Goal: Check status

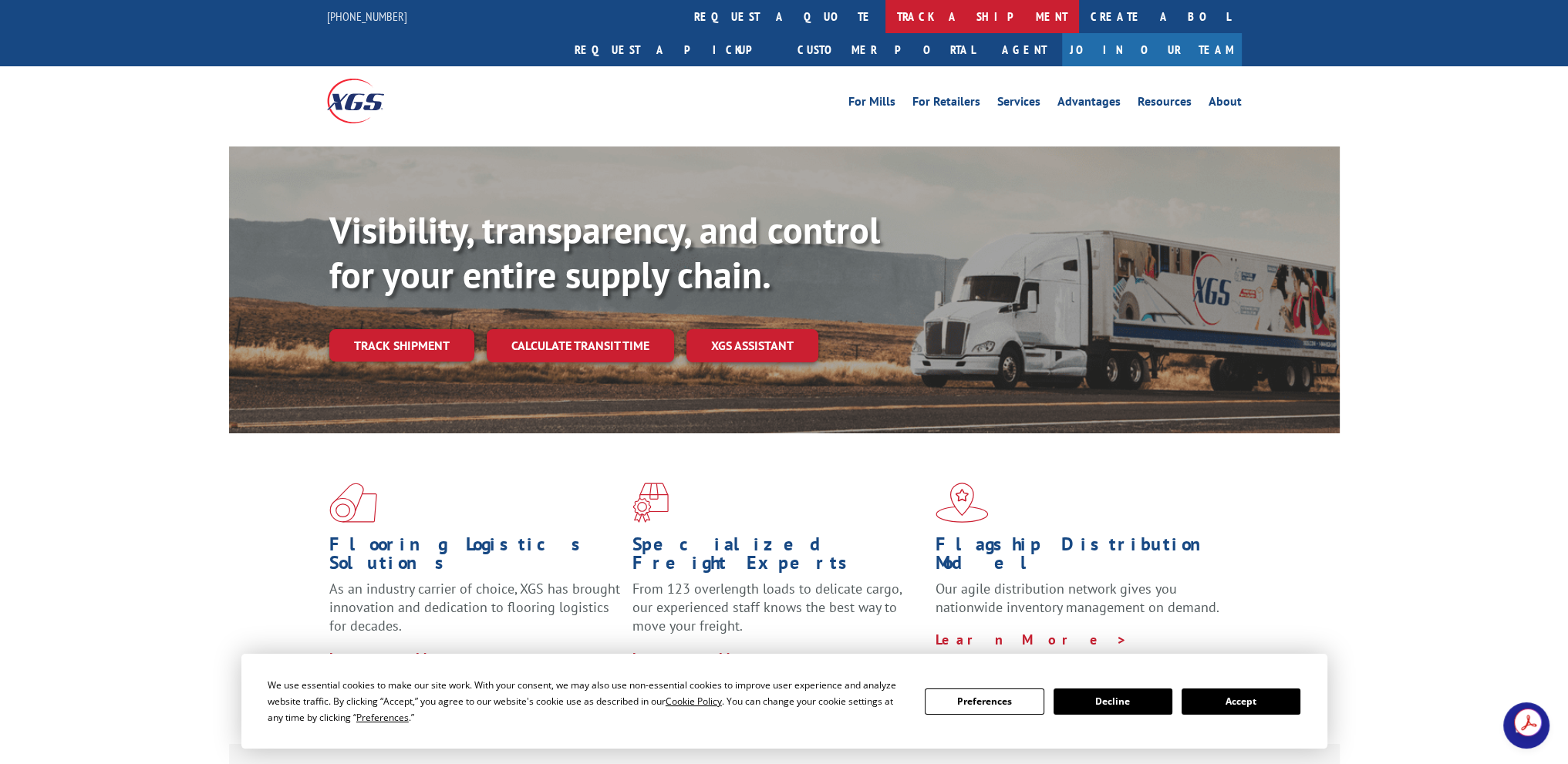
click at [886, 16] on link "track a shipment" at bounding box center [982, 16] width 194 height 33
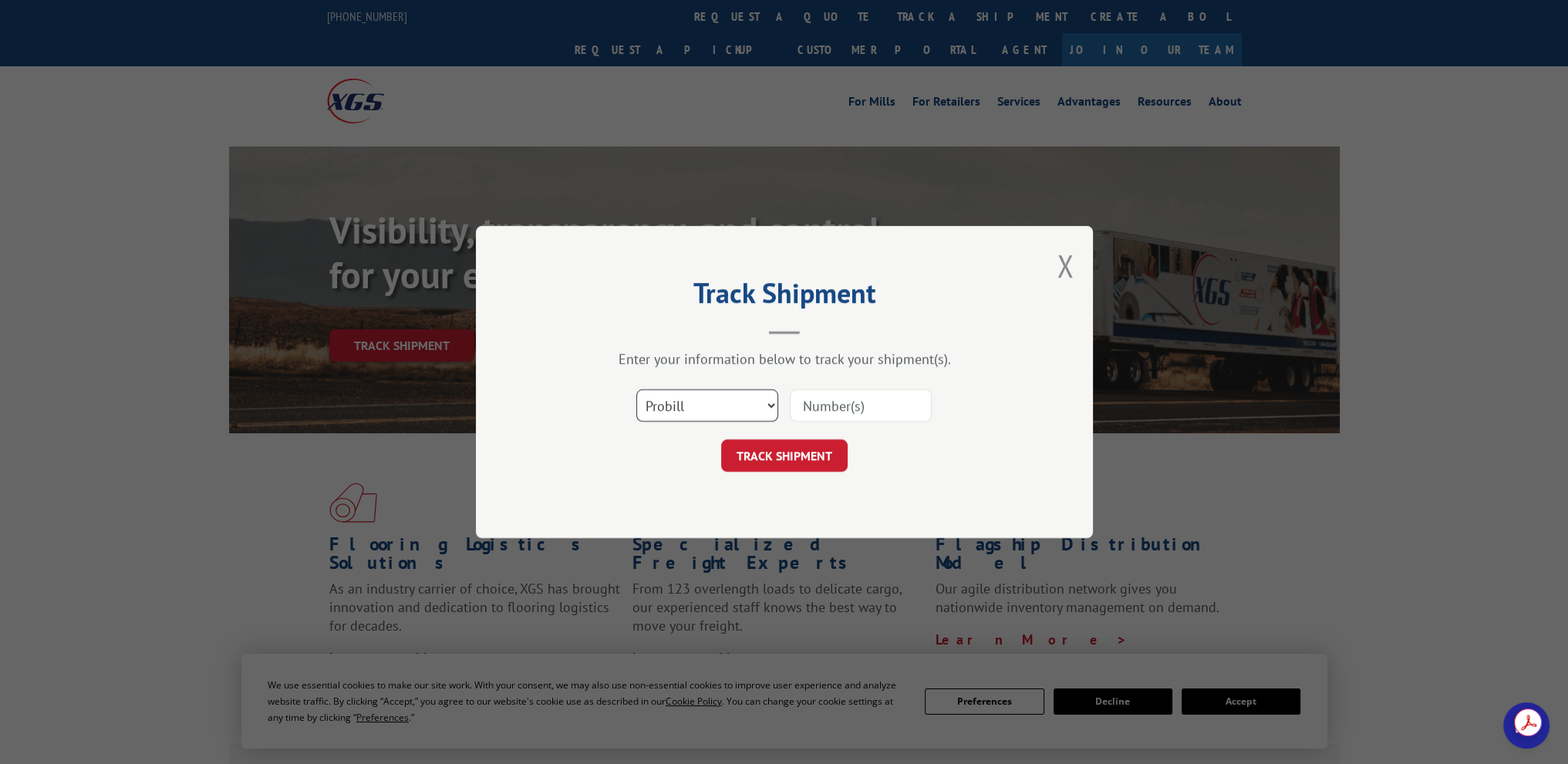
click at [724, 409] on select "Select category... Probill BOL PO" at bounding box center [707, 406] width 142 height 32
select select "bol"
click at [636, 390] on select "Select category... Probill BOL PO" at bounding box center [707, 406] width 142 height 32
click at [834, 403] on input at bounding box center [861, 406] width 142 height 32
paste input "6044106"
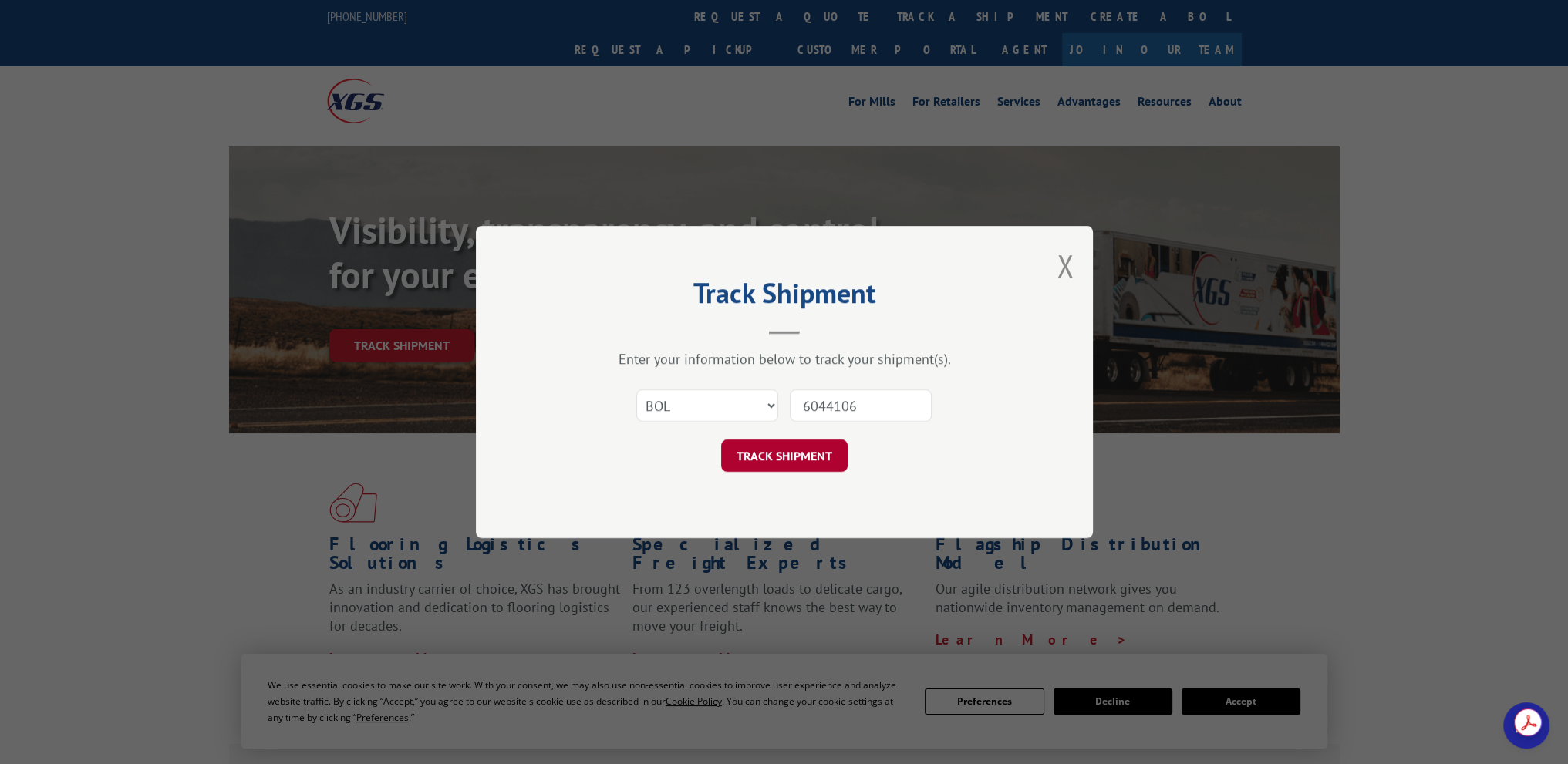
type input "6044106"
click at [771, 446] on button "TRACK SHIPMENT" at bounding box center [784, 455] width 127 height 32
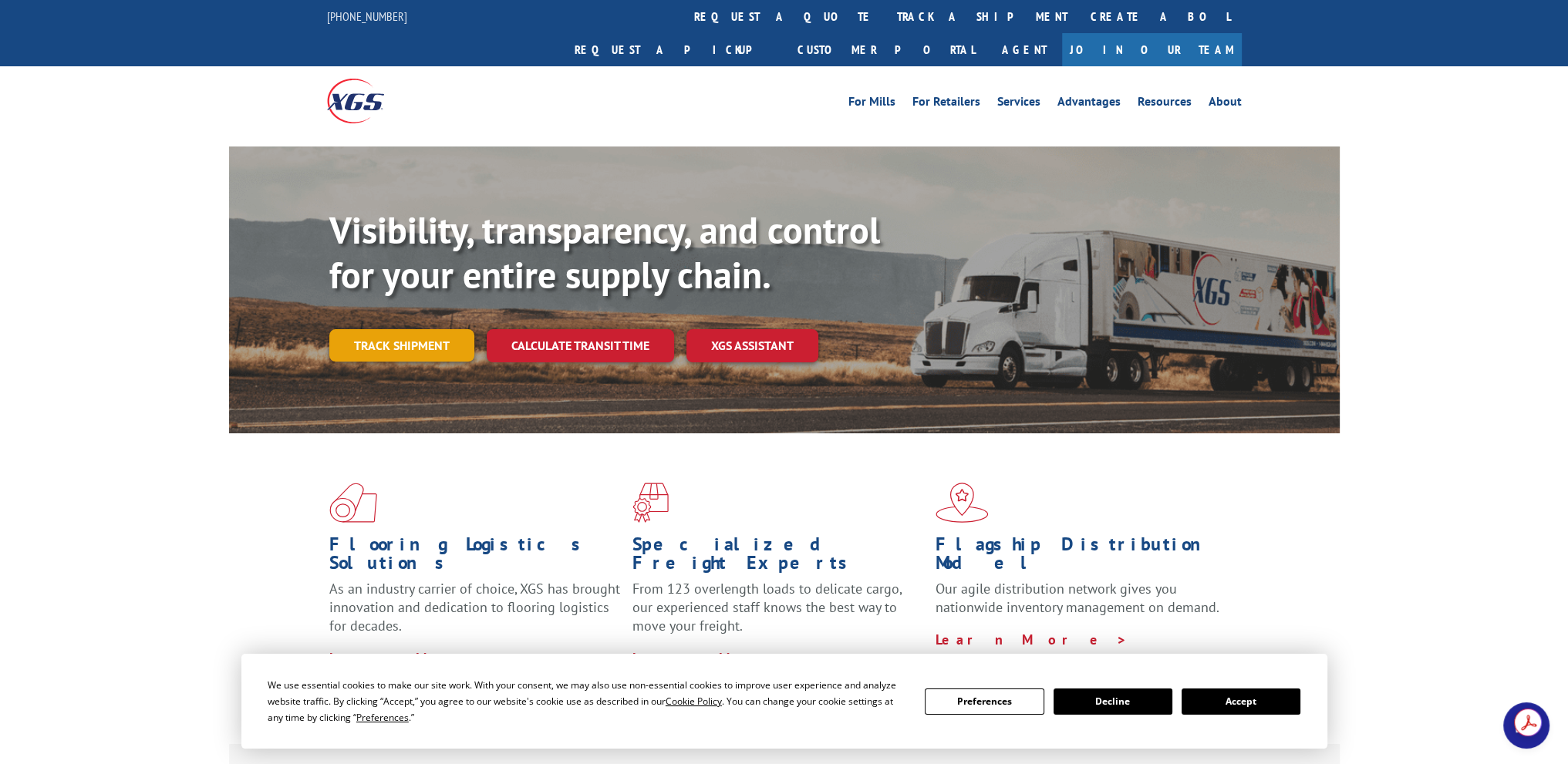
click at [399, 329] on link "Track shipment" at bounding box center [401, 346] width 145 height 32
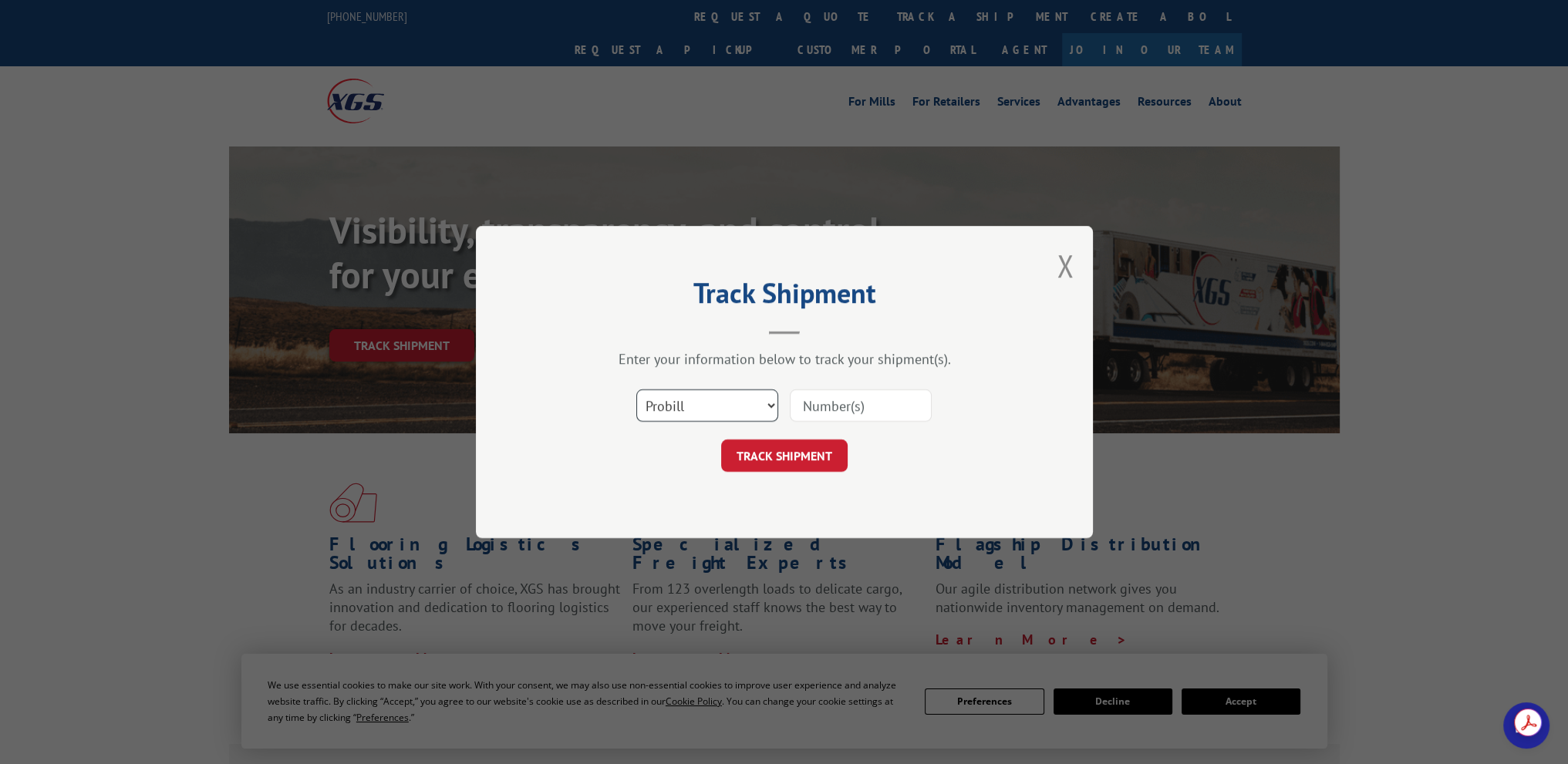
click at [675, 401] on select "Select category... Probill BOL PO" at bounding box center [707, 406] width 142 height 32
select select "bol"
click at [636, 390] on select "Select category... Probill BOL PO" at bounding box center [707, 406] width 142 height 32
click at [816, 410] on input at bounding box center [861, 406] width 142 height 32
paste input "6044106"
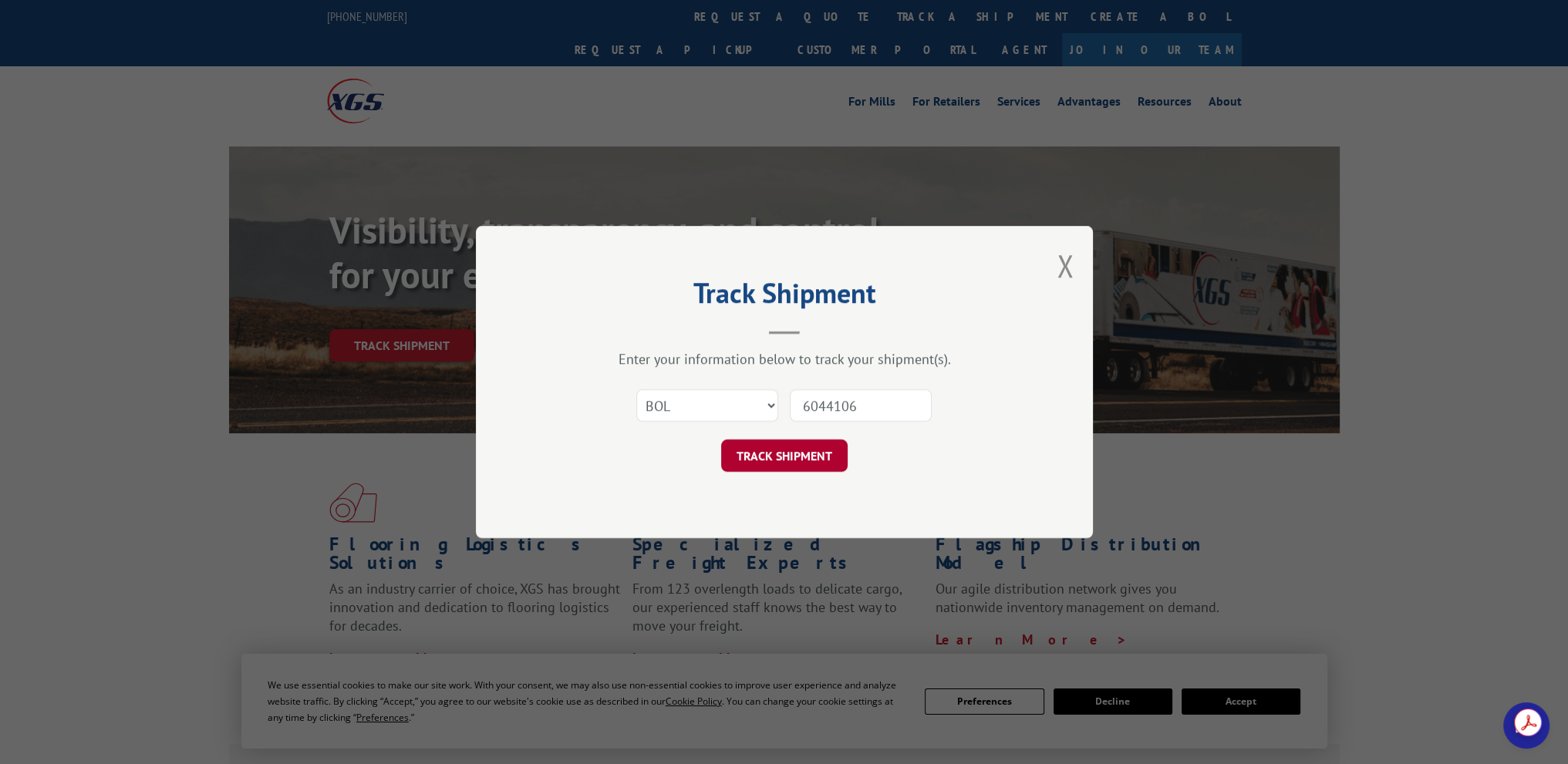
type input "6044106"
click at [805, 459] on button "TRACK SHIPMENT" at bounding box center [784, 455] width 127 height 32
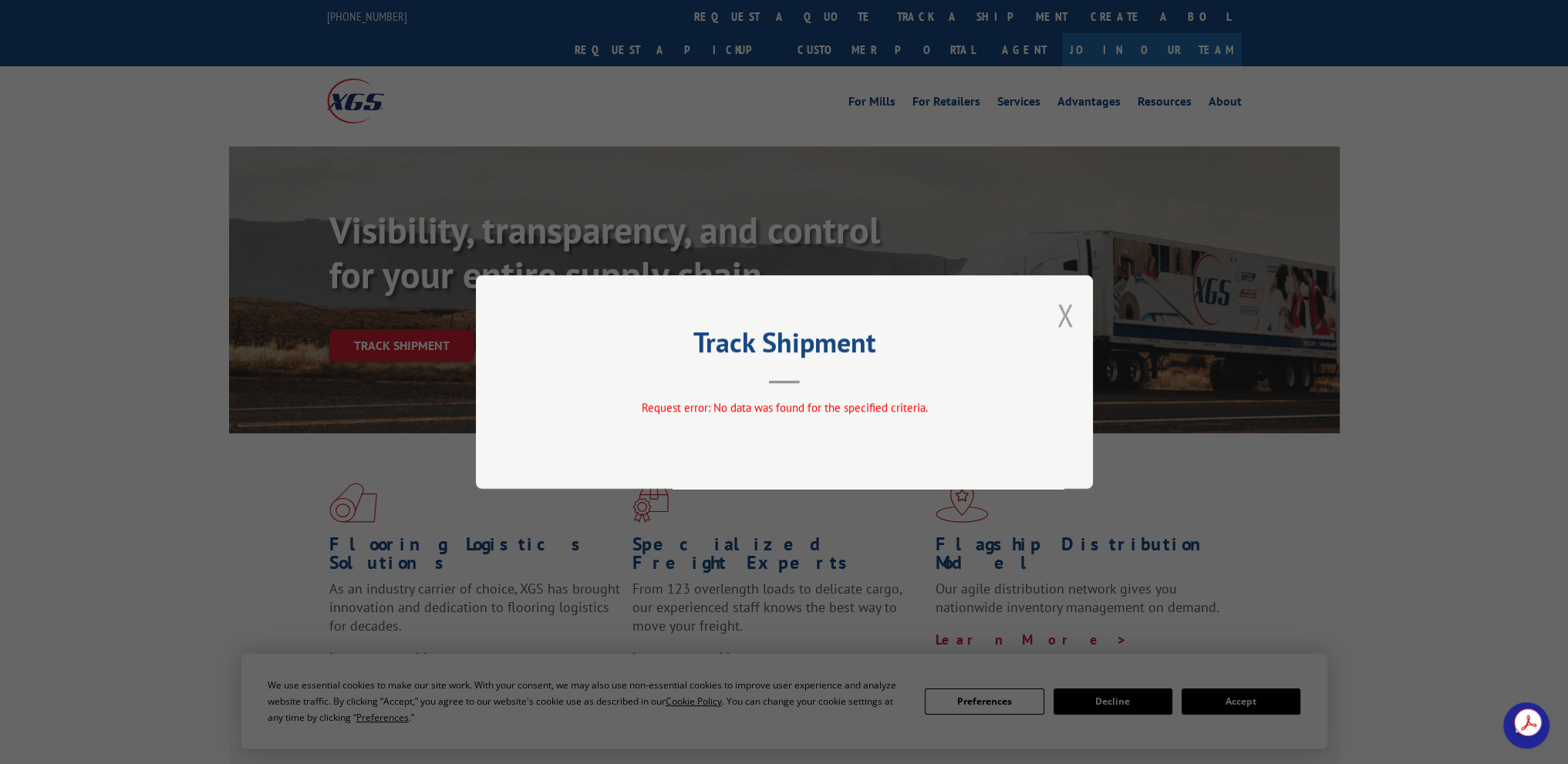
click at [1059, 320] on button "Close modal" at bounding box center [1065, 314] width 17 height 40
